Goal: Task Accomplishment & Management: Manage account settings

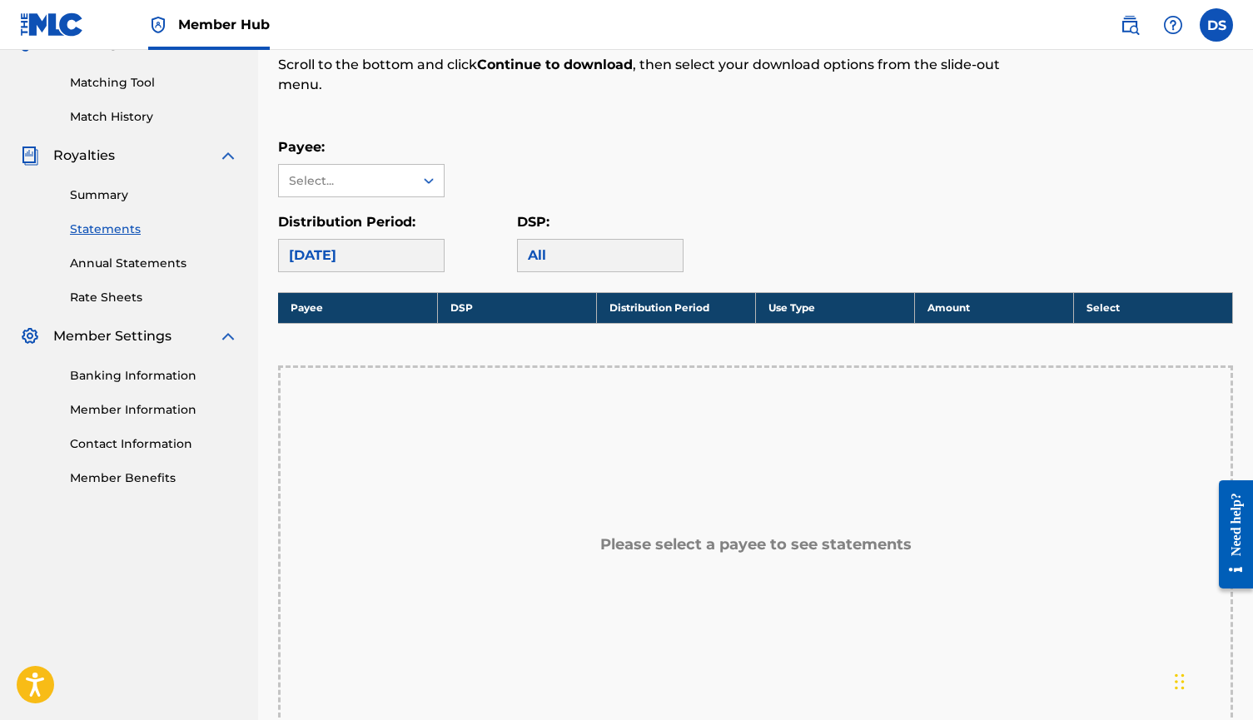
click at [310, 309] on th "Payee" at bounding box center [357, 307] width 159 height 31
click at [388, 176] on div "Select..." at bounding box center [345, 180] width 113 height 17
click at [384, 221] on div "RALLY CAP MUSIC PUBLISHING" at bounding box center [361, 228] width 165 height 62
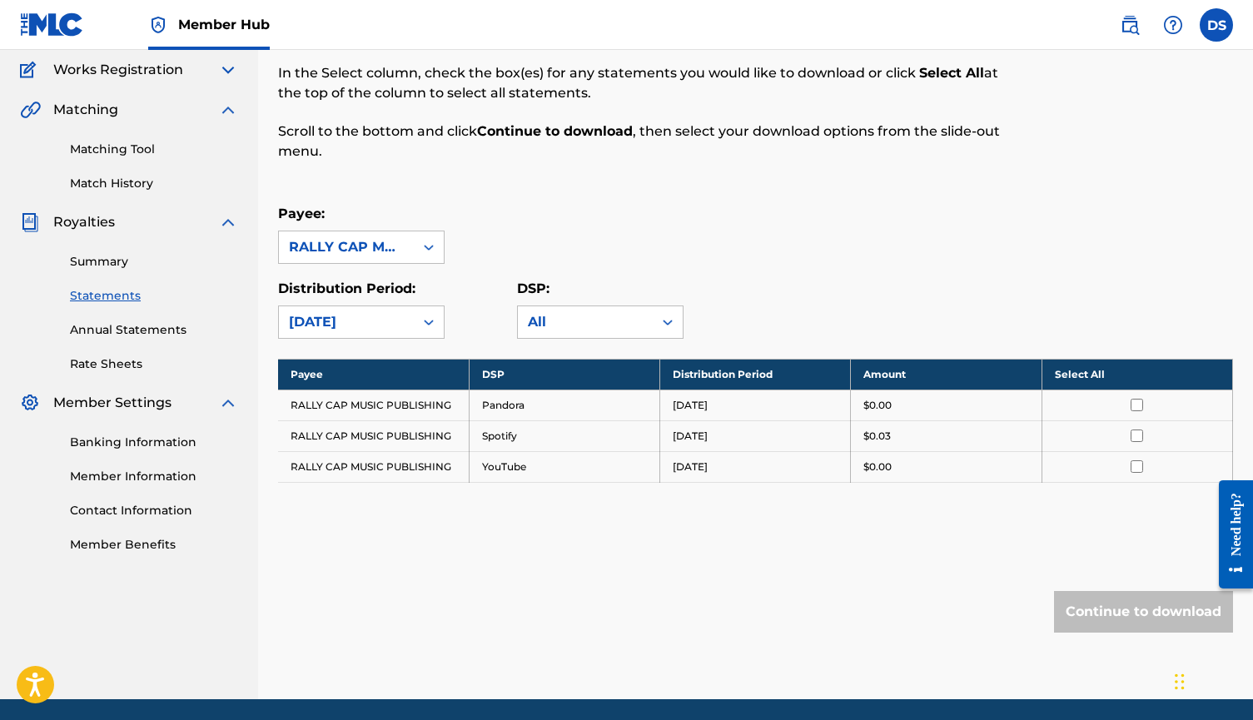
click at [1134, 402] on input "checkbox" at bounding box center [1136, 405] width 12 height 12
click at [1135, 433] on input "checkbox" at bounding box center [1136, 435] width 12 height 12
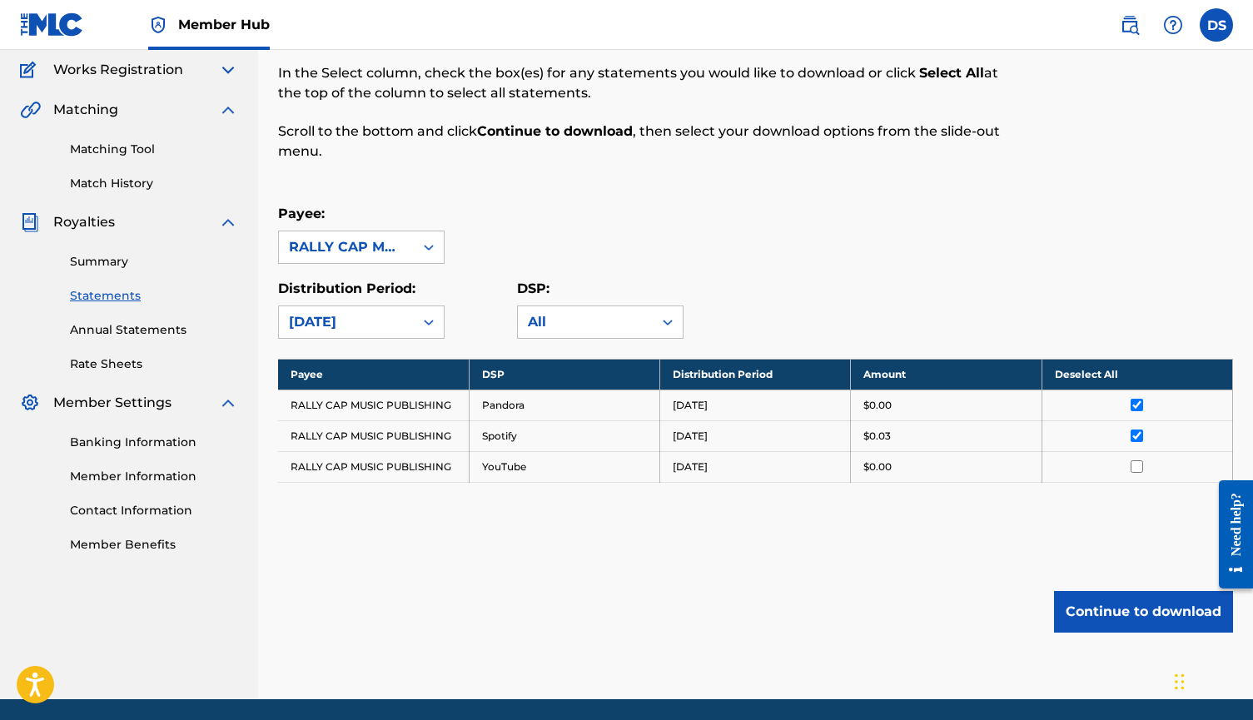
click at [1136, 464] on input "checkbox" at bounding box center [1136, 466] width 12 height 12
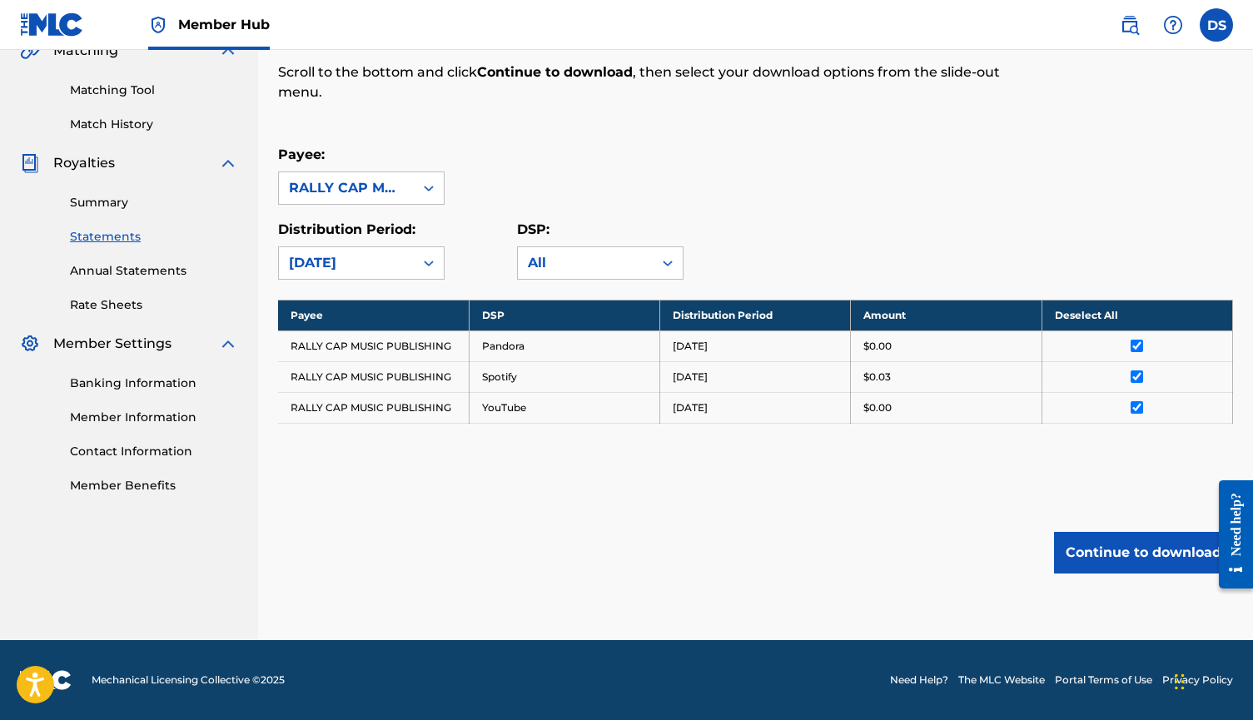
scroll to position [195, 0]
click at [1085, 313] on th "Deselect All" at bounding box center [1136, 315] width 191 height 31
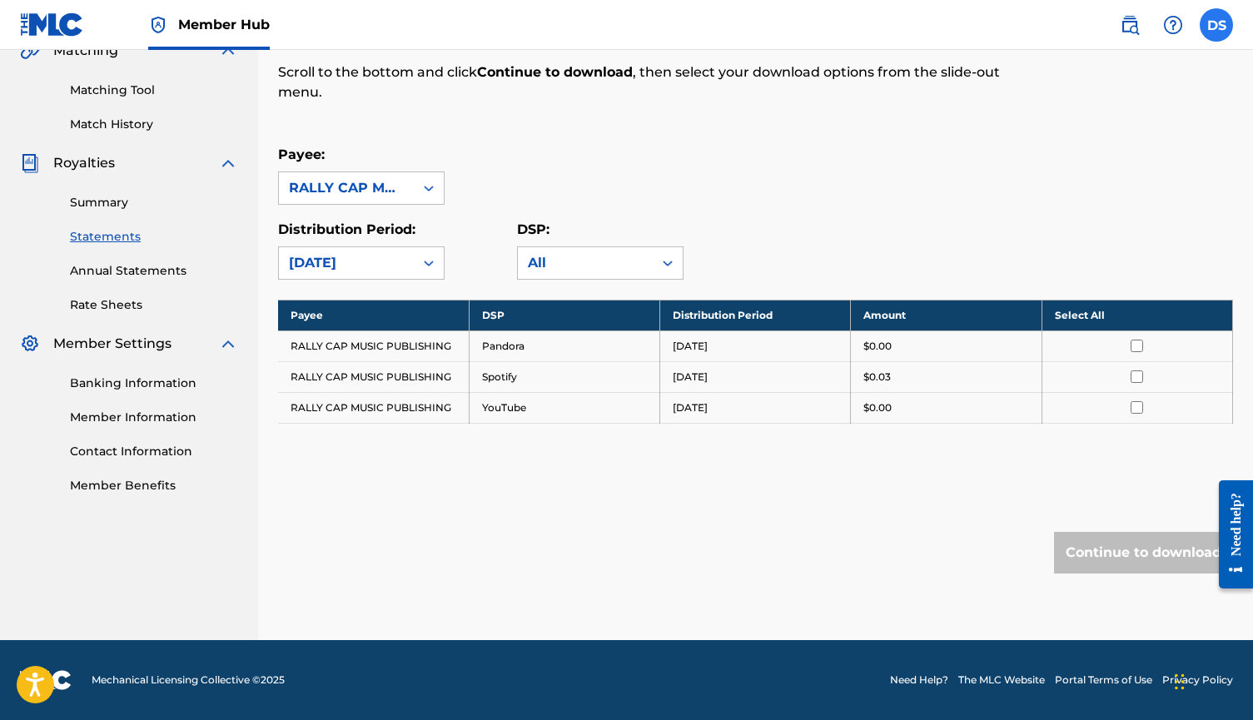
click at [1212, 23] on label at bounding box center [1215, 24] width 33 height 33
click at [1216, 25] on input "DS [PERSON_NAME] [EMAIL_ADDRESS][DOMAIN_NAME] Notification Preferences Profile …" at bounding box center [1216, 25] width 0 height 0
click at [1114, 181] on link "Notification Preferences" at bounding box center [1096, 178] width 122 height 15
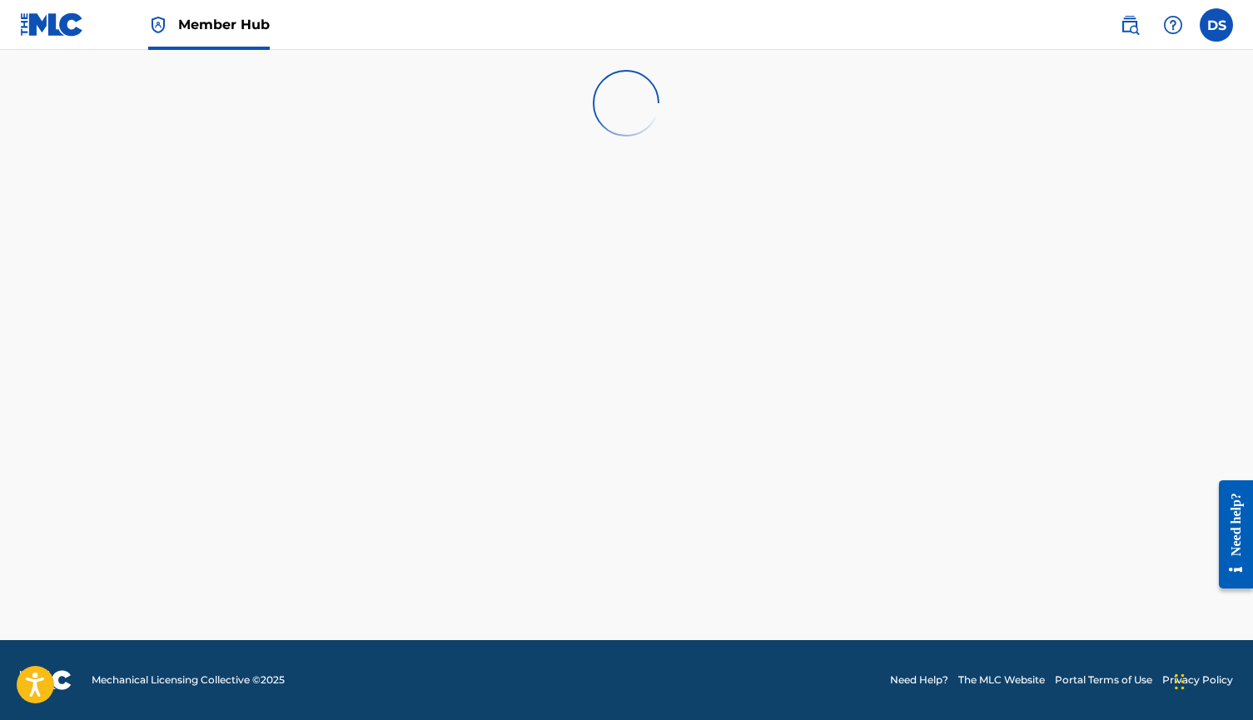
click at [62, 25] on img at bounding box center [52, 24] width 64 height 24
